Goal: Find specific page/section: Find specific page/section

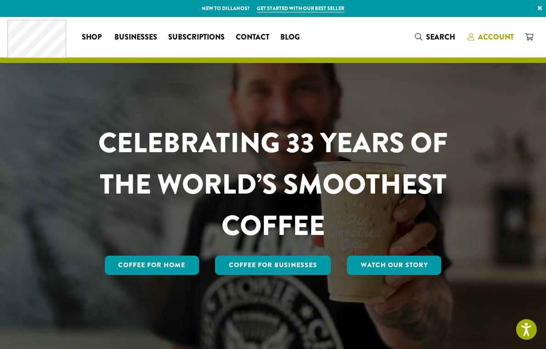
click at [500, 34] on span "Account" at bounding box center [496, 37] width 36 height 11
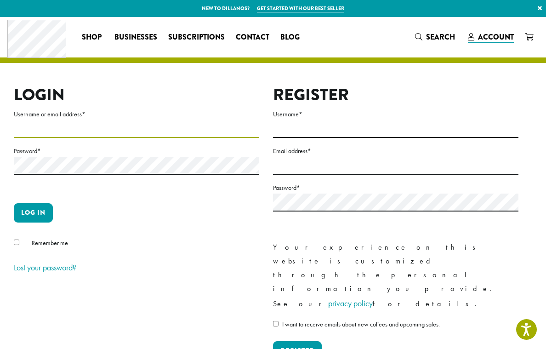
type input "**********"
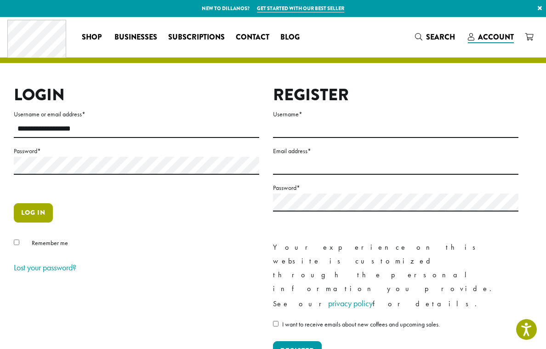
click at [35, 208] on button "Log in" at bounding box center [33, 212] width 39 height 19
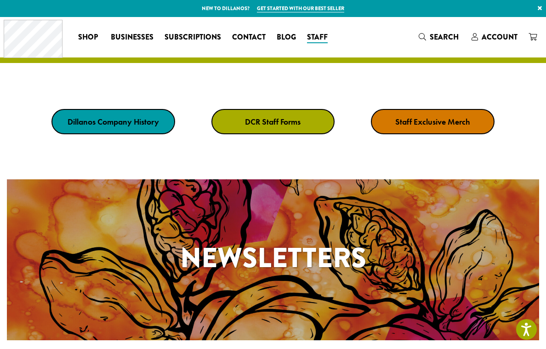
click at [280, 126] on strong "DCR Staff Forms" at bounding box center [273, 121] width 56 height 11
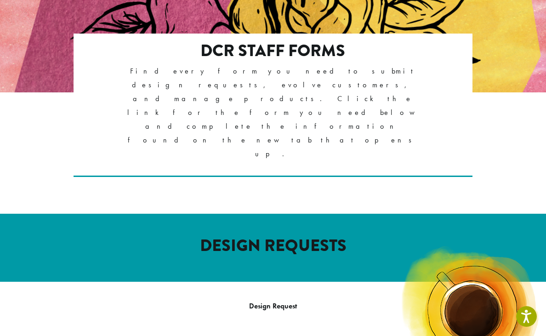
scroll to position [354, 0]
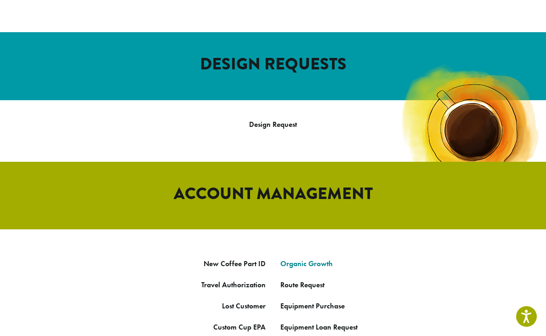
click at [309, 259] on link "Organic Growth" at bounding box center [306, 264] width 52 height 10
click at [305, 259] on link "Organic Growth" at bounding box center [306, 264] width 52 height 10
